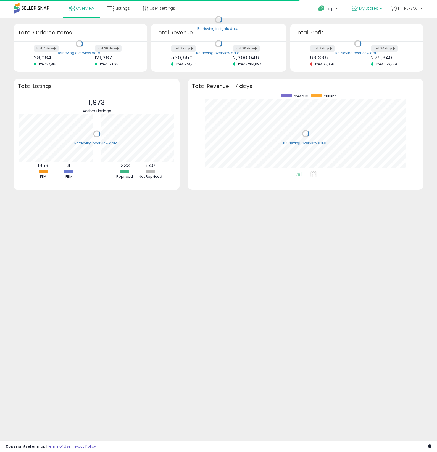
scroll to position [77, 224]
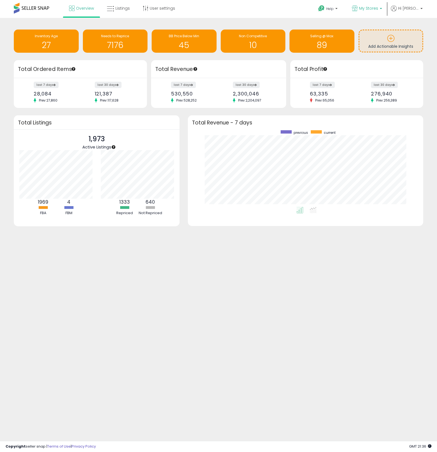
click at [370, 9] on span "My Stores" at bounding box center [368, 9] width 19 height 6
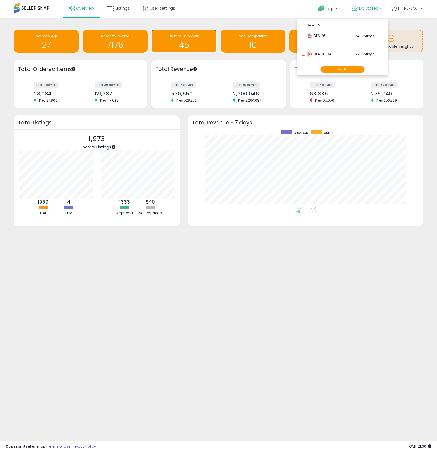
click at [208, 32] on div "BB Price Below Min 45" at bounding box center [184, 41] width 65 height 23
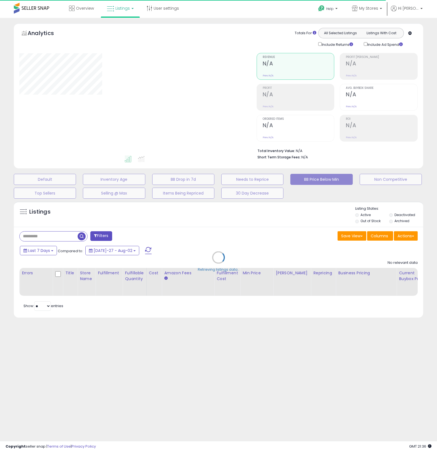
click at [43, 7] on span at bounding box center [31, 8] width 35 height 11
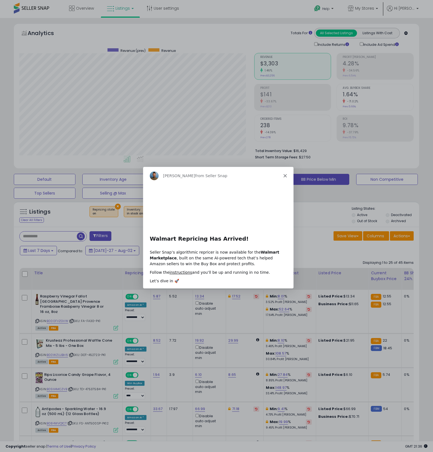
scroll to position [113, 235]
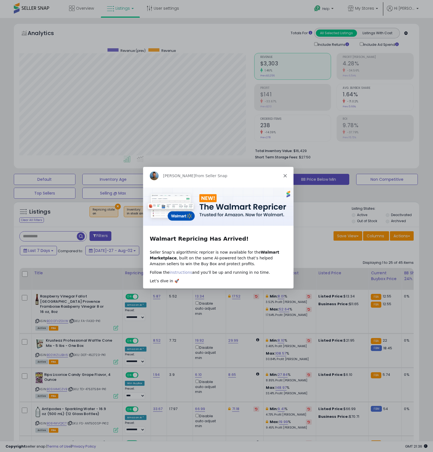
click at [183, 272] on link "instructions" at bounding box center [180, 272] width 23 height 4
click at [280, 175] on div "[PERSON_NAME] from Seller Snap" at bounding box center [217, 175] width 150 height 18
click at [282, 176] on div "[PERSON_NAME] from Seller Snap" at bounding box center [217, 175] width 150 height 18
click at [285, 174] on icon "Close" at bounding box center [284, 175] width 3 height 3
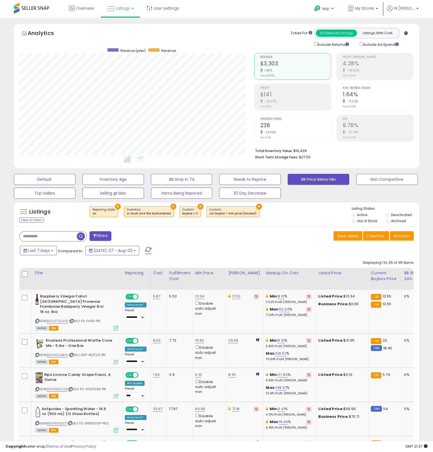
click at [137, 8] on li "Listings" at bounding box center [120, 9] width 39 height 18
click at [133, 8] on link "Listings" at bounding box center [120, 8] width 35 height 17
click at [126, 48] on icon at bounding box center [125, 48] width 29 height 8
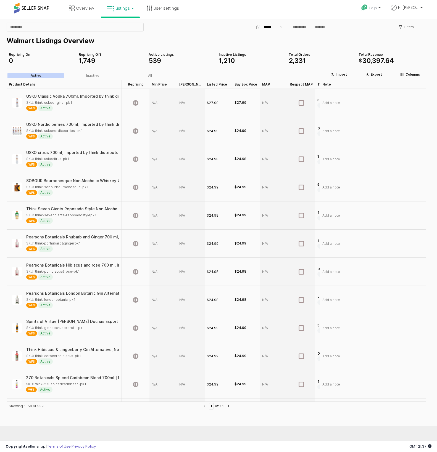
click at [124, 11] on link "Listings" at bounding box center [120, 8] width 35 height 17
